Goal: Find specific page/section: Find specific page/section

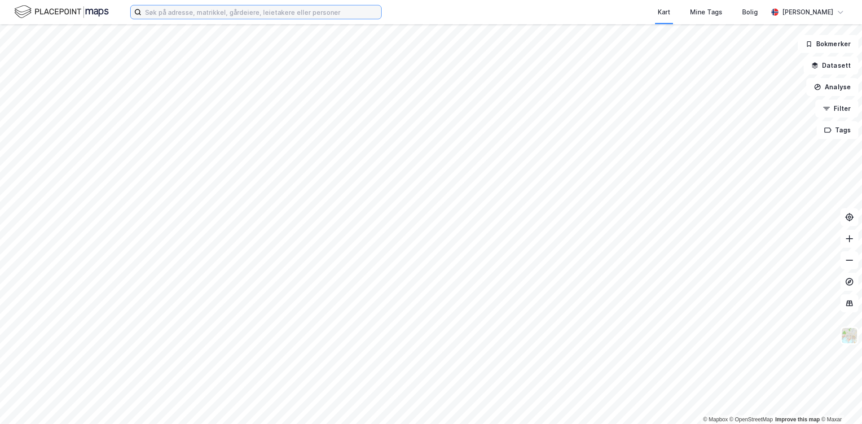
click at [255, 11] on input at bounding box center [261, 11] width 240 height 13
click at [240, 15] on input at bounding box center [261, 11] width 240 height 13
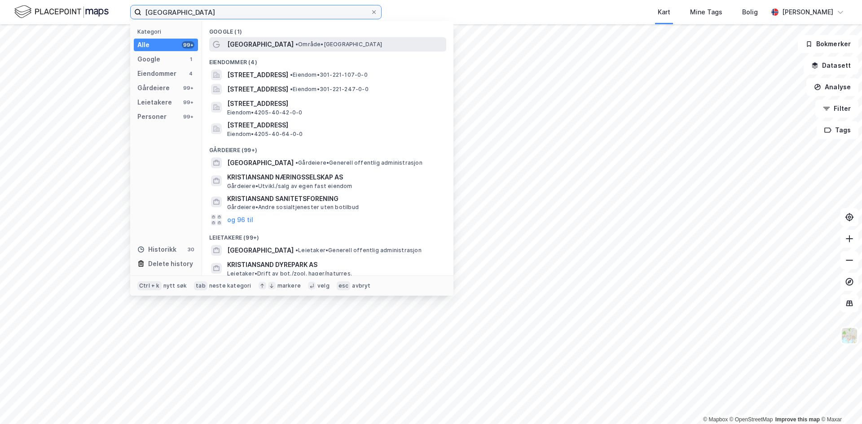
type input "[GEOGRAPHIC_DATA]"
click at [259, 41] on span "[GEOGRAPHIC_DATA]" at bounding box center [260, 44] width 66 height 11
